Goal: Task Accomplishment & Management: Use online tool/utility

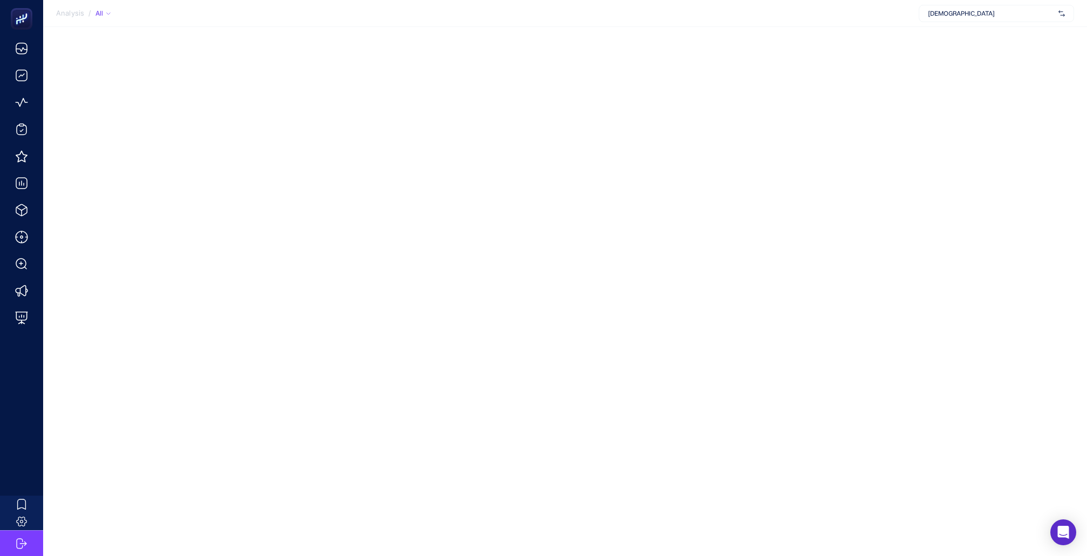
click at [1013, 11] on span "[DEMOGRAPHIC_DATA]" at bounding box center [991, 13] width 126 height 9
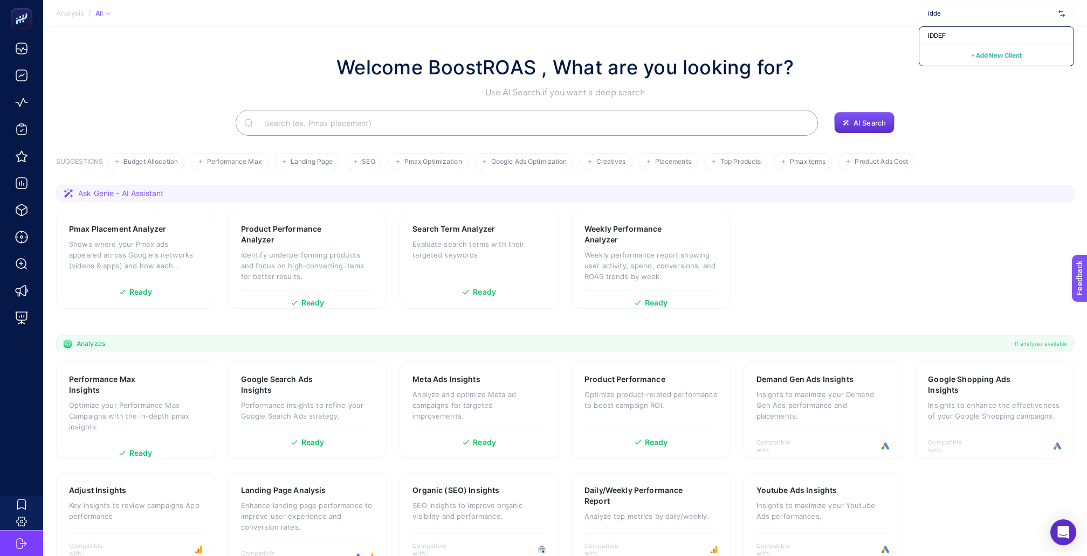
type input "iddef"
click at [958, 29] on div "IDDEF" at bounding box center [996, 35] width 154 height 17
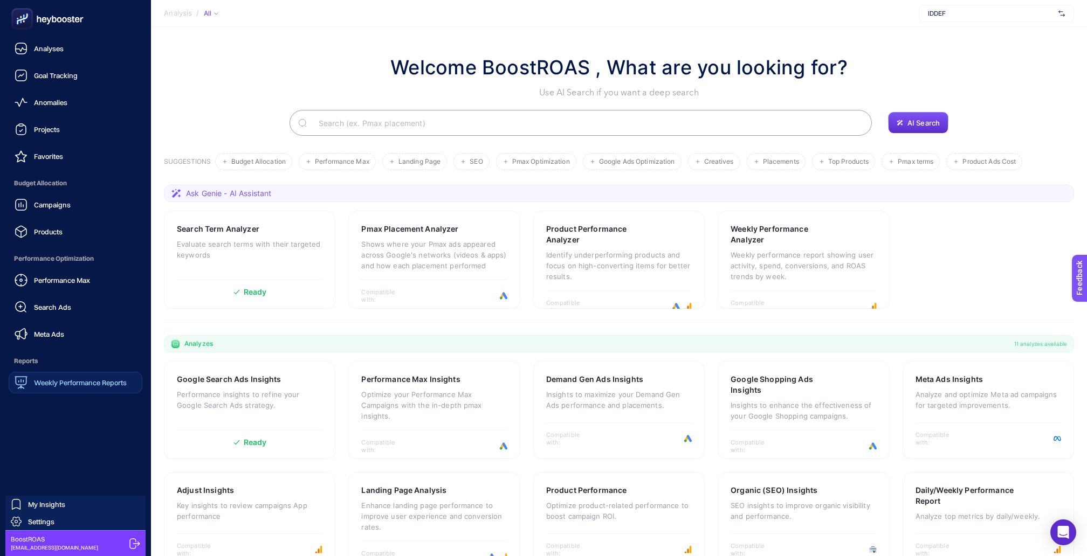
click at [34, 378] on span "Weekly Performance Reports" at bounding box center [80, 382] width 93 height 9
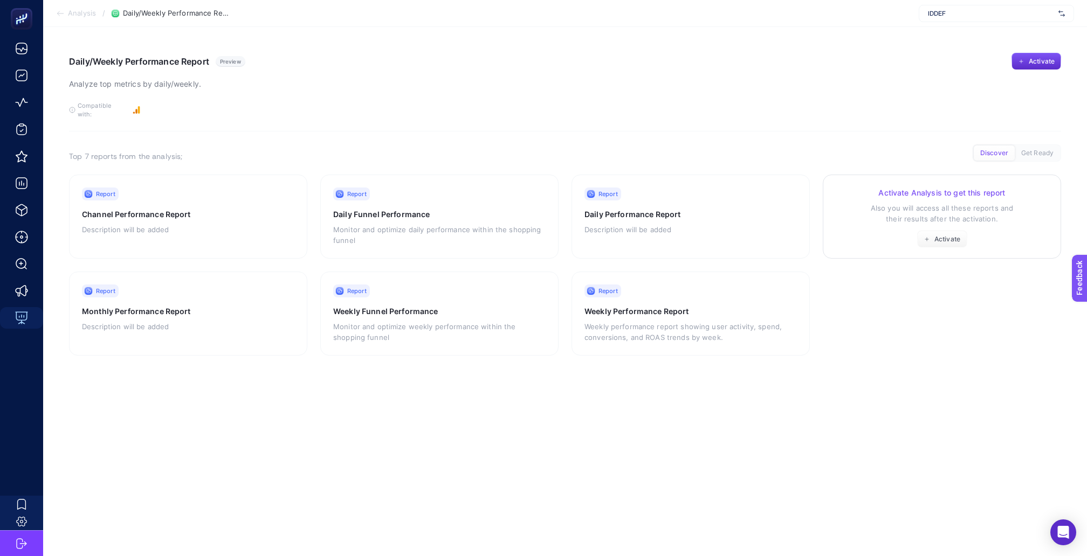
click at [866, 203] on p "Also you will access all these reports and their results after the activation." at bounding box center [942, 214] width 212 height 22
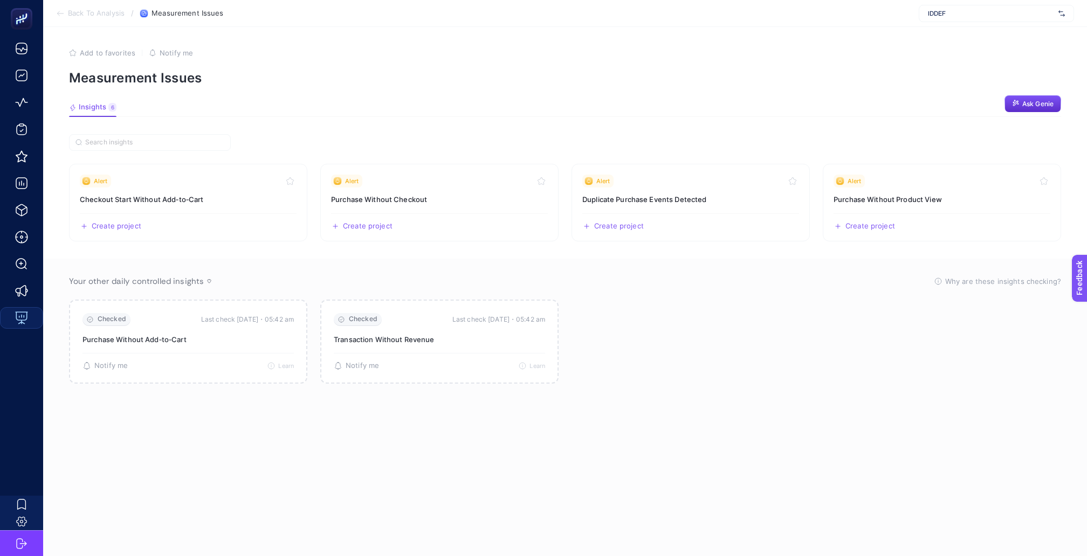
click at [954, 12] on span "IDDEF" at bounding box center [991, 13] width 126 height 9
type input "jebi"
click at [979, 37] on div "Jebinde" at bounding box center [996, 35] width 154 height 17
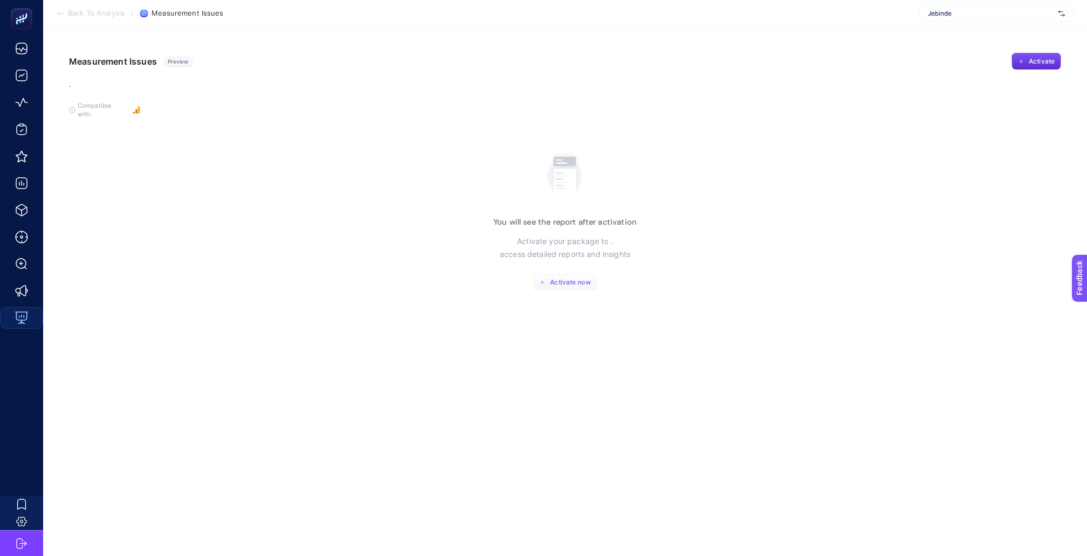
click at [558, 274] on button "Activate now" at bounding box center [565, 282] width 65 height 17
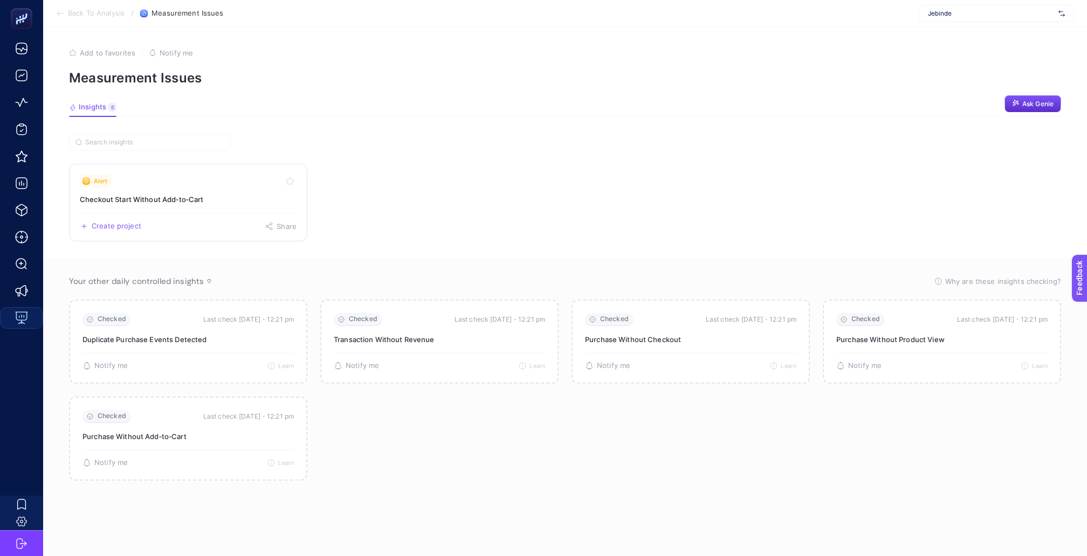
click at [130, 199] on link "Alert Checkout Start Without Add‑to‑Cart Create project Share" at bounding box center [188, 203] width 238 height 78
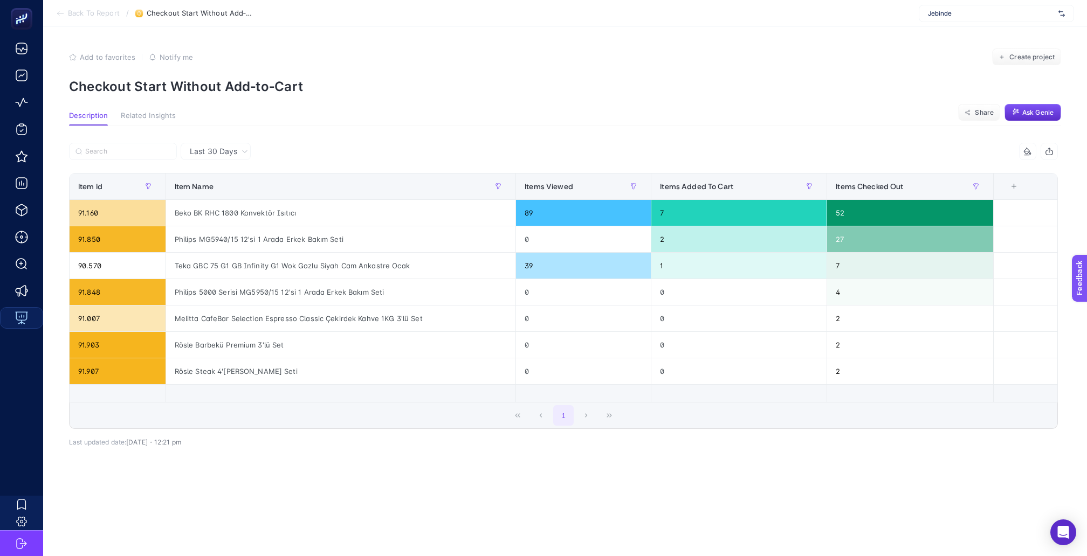
click at [969, 10] on span "Jebinde" at bounding box center [991, 13] width 126 height 9
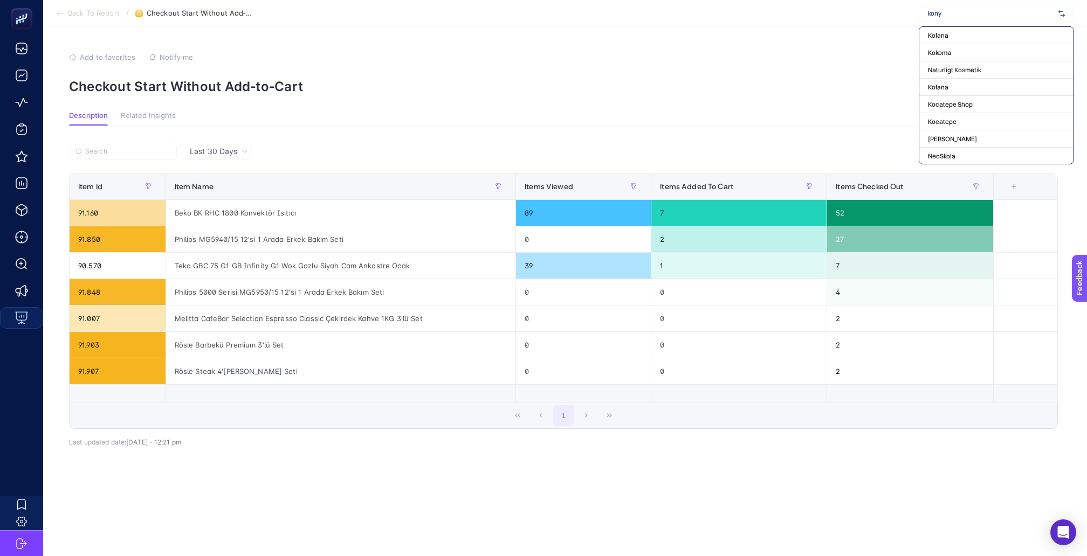
type input "[GEOGRAPHIC_DATA]"
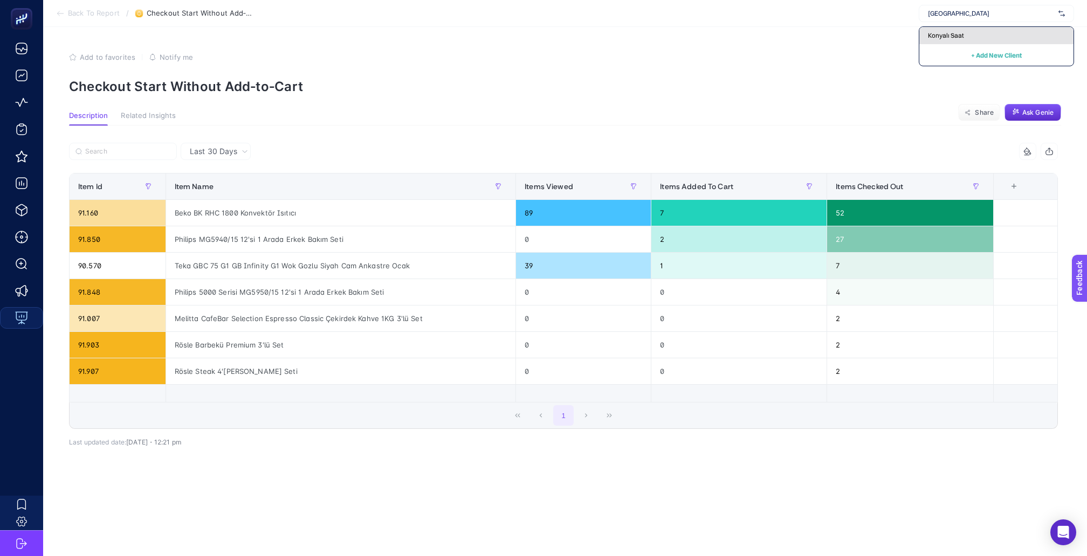
click at [940, 39] on div "Konyalı Saat" at bounding box center [996, 35] width 154 height 17
click at [1026, 12] on span "Konyalı Saat" at bounding box center [991, 13] width 126 height 9
type input "prop"
click at [975, 31] on div "Propia" at bounding box center [996, 35] width 154 height 17
click at [105, 13] on span "Back To Report" at bounding box center [94, 13] width 52 height 9
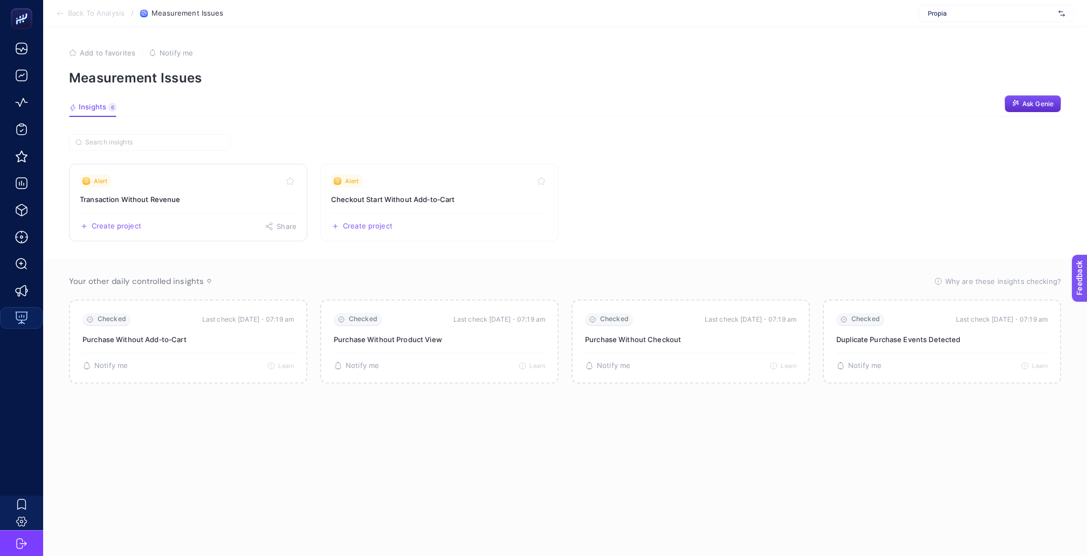
click at [205, 195] on link "Alert Transaction Without Revenue Create project Share" at bounding box center [188, 203] width 238 height 78
